Goal: Information Seeking & Learning: Learn about a topic

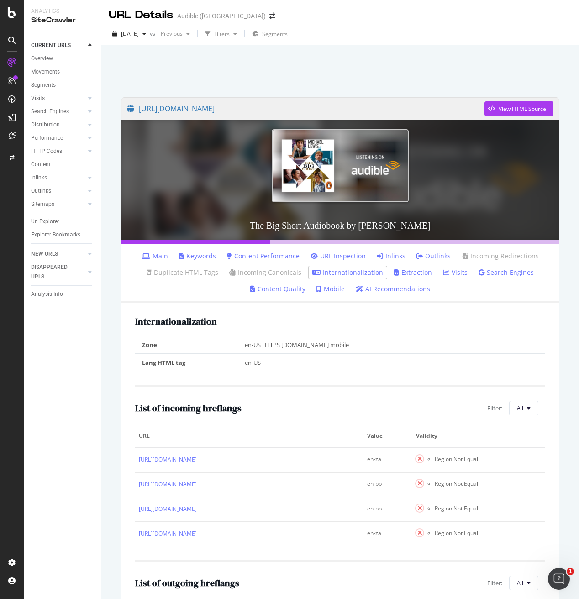
click at [506, 15] on div "URL Details Audible ([GEOGRAPHIC_DATA])" at bounding box center [340, 11] width 478 height 23
